Goal: Browse casually

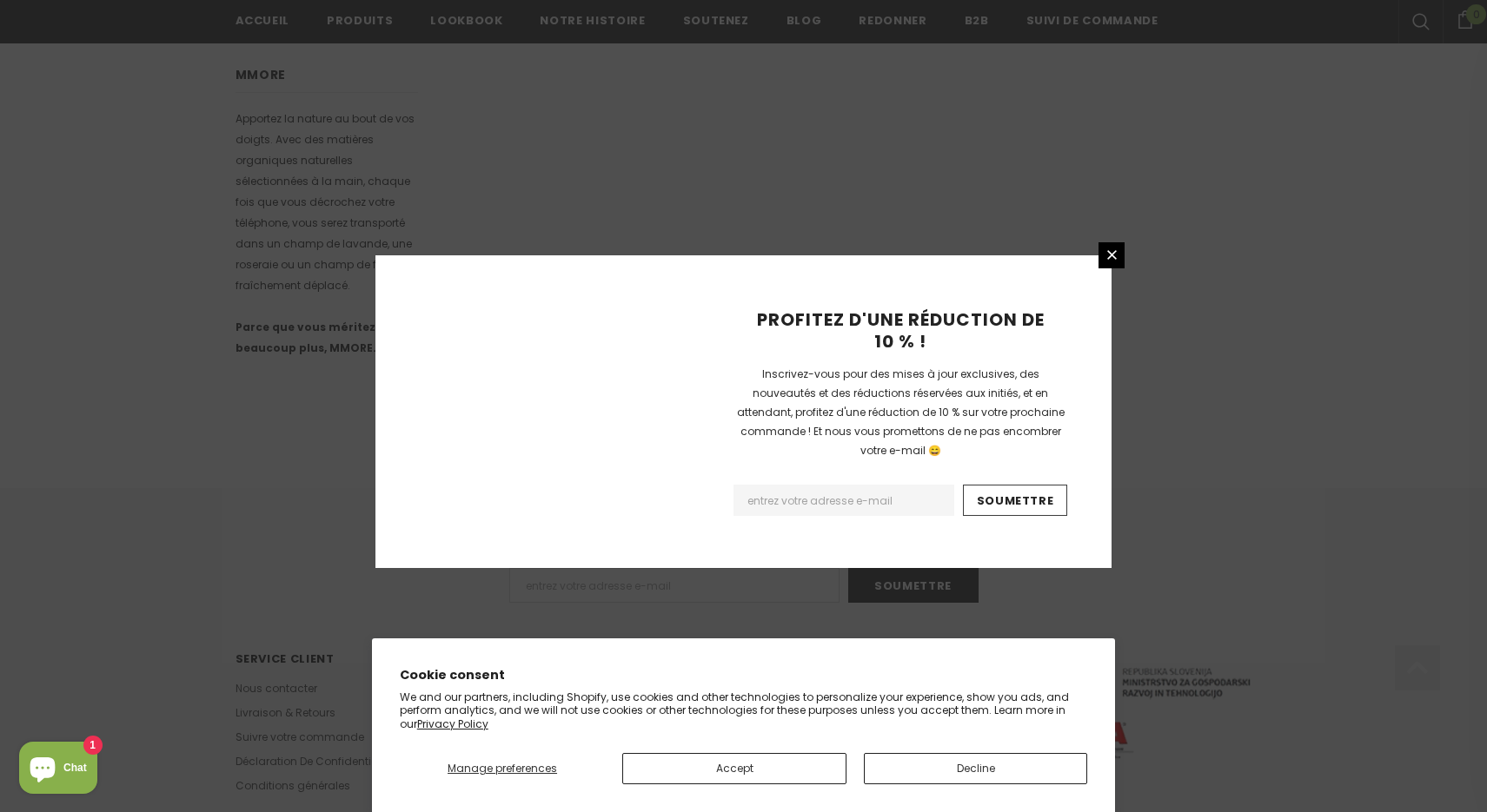
scroll to position [1010, 0]
